Goal: Register for event/course

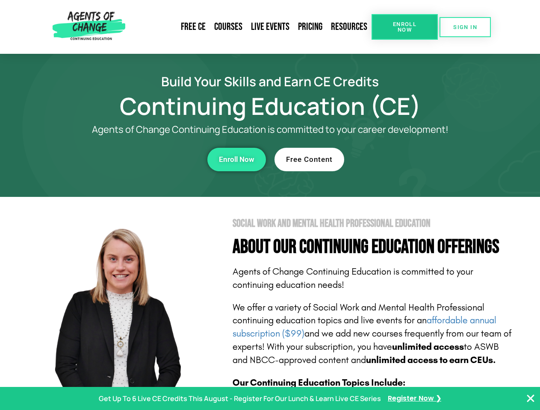
click at [270, 205] on section "Social Work and Mental Health Professional Education About Our Continuing Educa…" at bounding box center [270, 376] width 540 height 359
click at [404, 27] on span "Enroll Now" at bounding box center [404, 26] width 39 height 11
click at [465, 27] on span "SIGN IN" at bounding box center [465, 27] width 24 height 6
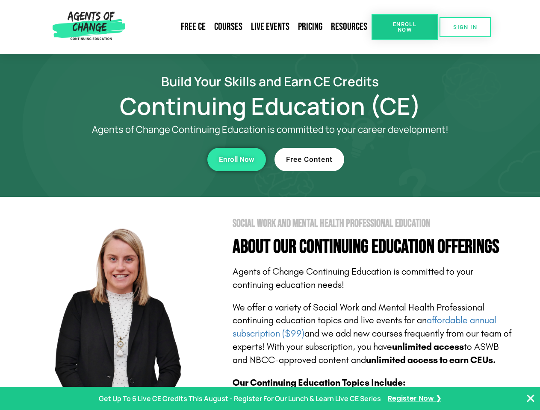
click at [148, 159] on div "Enroll Now" at bounding box center [148, 160] width 235 height 24
click at [236, 159] on span "Enroll Now" at bounding box center [236, 159] width 35 height 7
click at [392, 159] on div "Free Content" at bounding box center [391, 160] width 235 height 24
